Goal: Download file/media

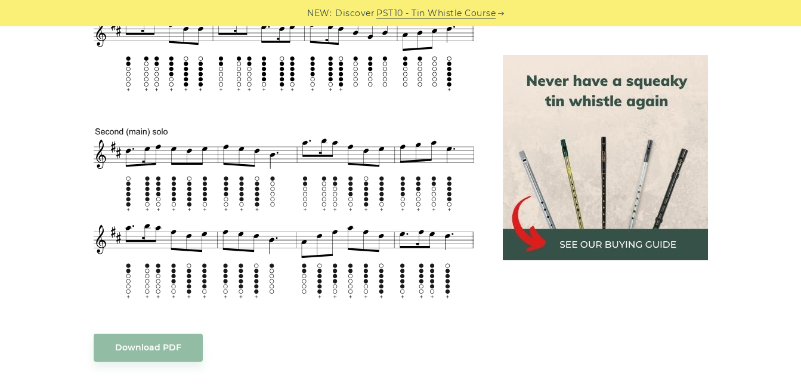
scroll to position [665, 0]
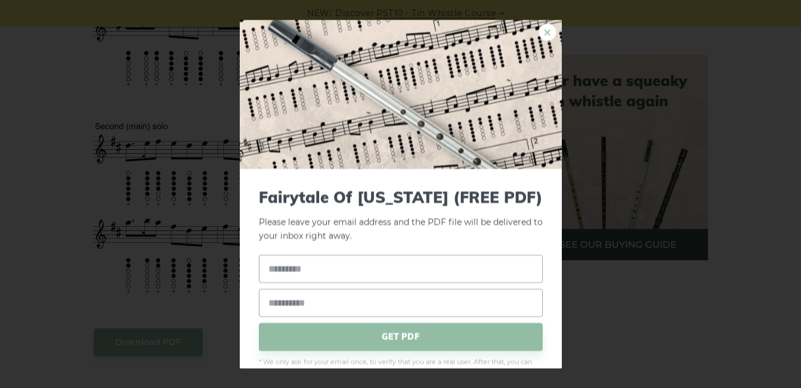
click at [539, 32] on link "×" at bounding box center [548, 32] width 18 height 18
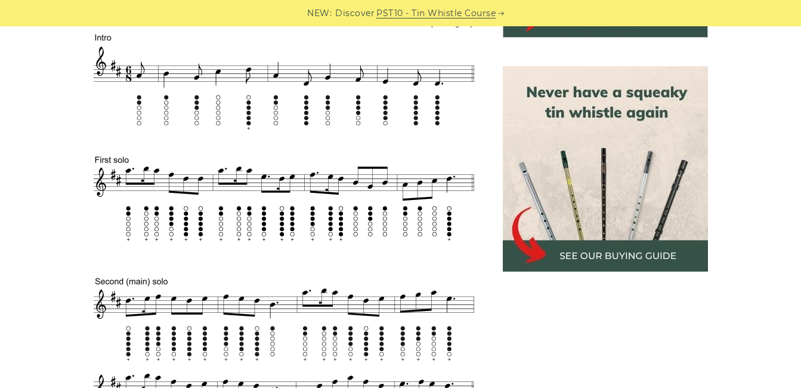
scroll to position [504, 0]
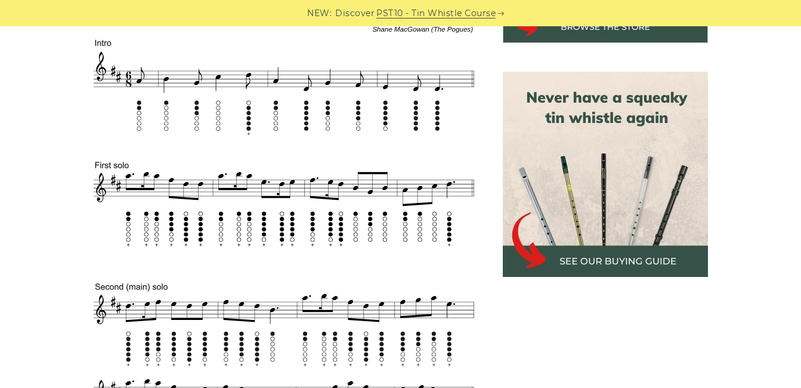
drag, startPoint x: 91, startPoint y: 67, endPoint x: 110, endPoint y: 84, distance: 24.5
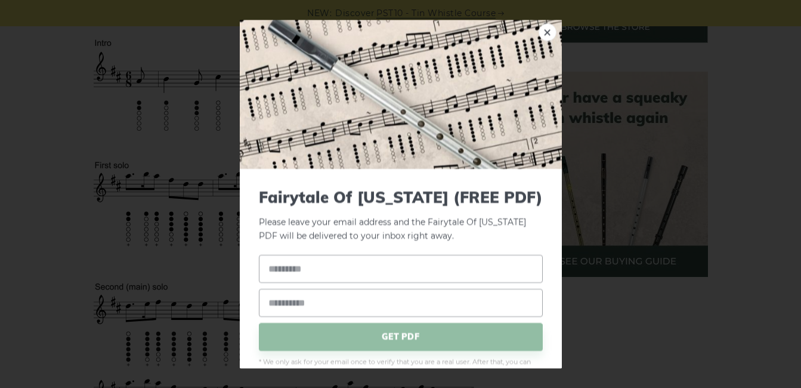
drag, startPoint x: 107, startPoint y: 51, endPoint x: 435, endPoint y: 26, distance: 329.7
click at [539, 30] on link "×" at bounding box center [548, 32] width 18 height 18
drag, startPoint x: 257, startPoint y: 57, endPoint x: 278, endPoint y: 150, distance: 94.9
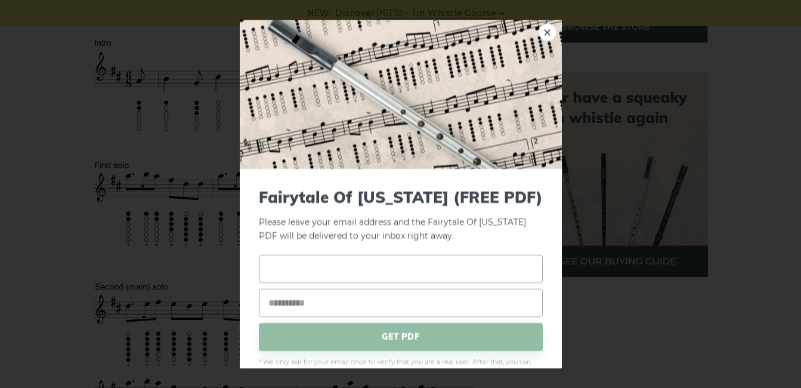
click at [273, 270] on input "text" at bounding box center [401, 268] width 284 height 28
click at [273, 301] on input "email" at bounding box center [401, 302] width 284 height 28
type input "**********"
click at [379, 337] on span "GET PDF" at bounding box center [401, 336] width 284 height 28
click at [271, 268] on input "text" at bounding box center [401, 268] width 284 height 28
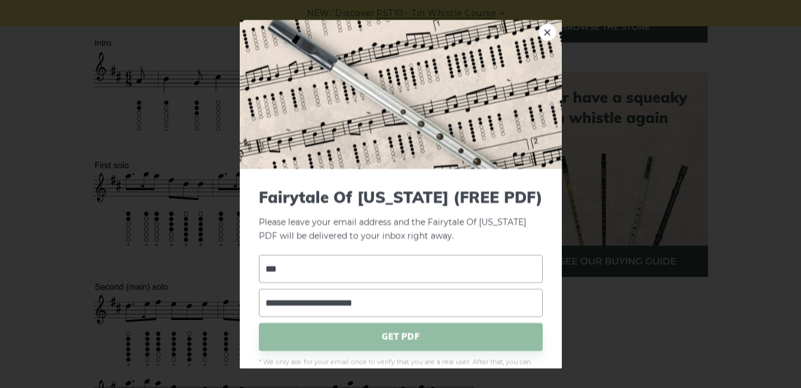
drag, startPoint x: 280, startPoint y: 264, endPoint x: 273, endPoint y: 266, distance: 8.1
click at [273, 266] on input "***" at bounding box center [401, 268] width 284 height 28
type input "*"
type input "***"
click at [311, 337] on span "GET PDF" at bounding box center [401, 336] width 284 height 28
